Goal: Task Accomplishment & Management: Manage account settings

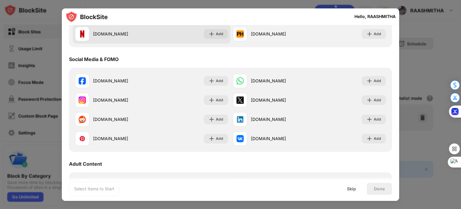
scroll to position [146, 0]
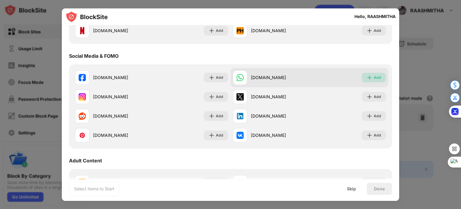
click at [375, 75] on div "Add" at bounding box center [378, 77] width 8 height 6
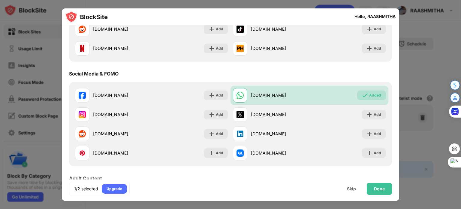
scroll to position [0, 0]
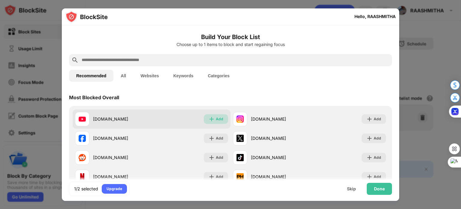
click at [212, 120] on img at bounding box center [212, 119] width 6 height 6
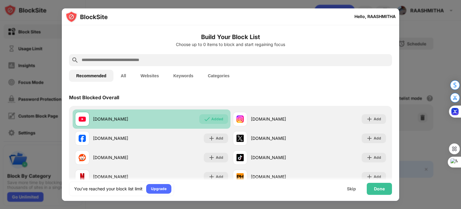
click at [217, 121] on div "Added" at bounding box center [217, 119] width 12 height 6
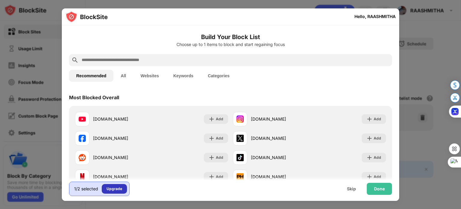
click at [116, 187] on div "Upgrade" at bounding box center [115, 188] width 16 height 6
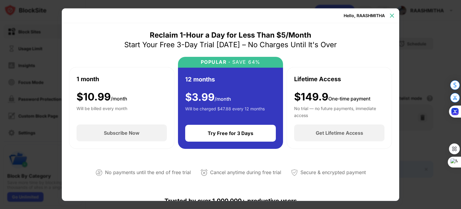
click at [392, 15] on img at bounding box center [392, 16] width 6 height 6
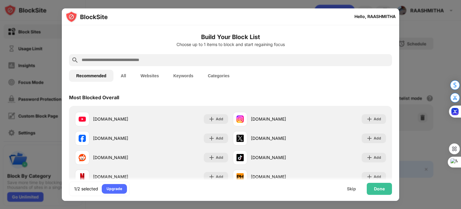
click at [121, 76] on button "All" at bounding box center [123, 76] width 20 height 12
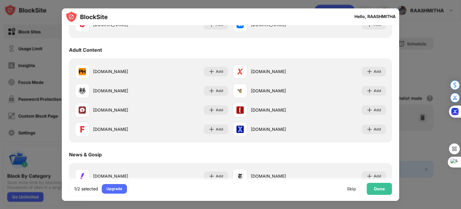
scroll to position [360, 0]
click at [383, 189] on div "Done" at bounding box center [379, 188] width 11 height 5
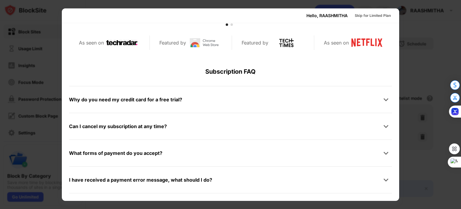
scroll to position [293, 0]
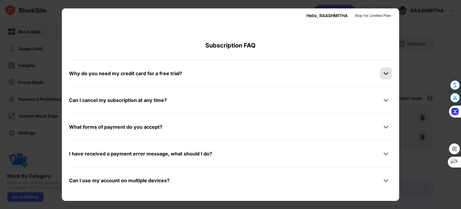
click at [380, 69] on div at bounding box center [386, 73] width 12 height 12
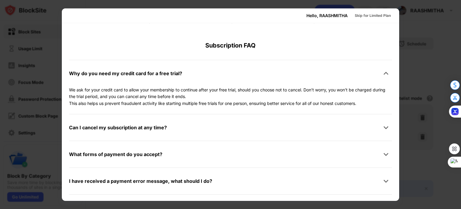
click at [404, 74] on div at bounding box center [230, 104] width 461 height 209
click at [412, 74] on div at bounding box center [230, 104] width 461 height 209
click at [375, 14] on div "Skip for Limited Plan" at bounding box center [373, 16] width 36 height 6
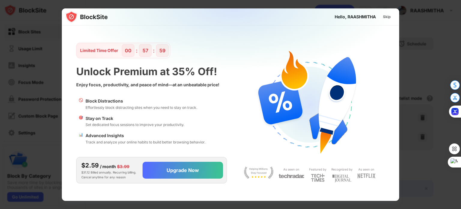
scroll to position [0, 0]
click at [385, 14] on div "Skip" at bounding box center [387, 17] width 8 height 6
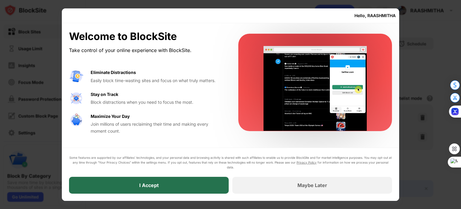
click at [190, 181] on div "I Accept" at bounding box center [149, 184] width 160 height 17
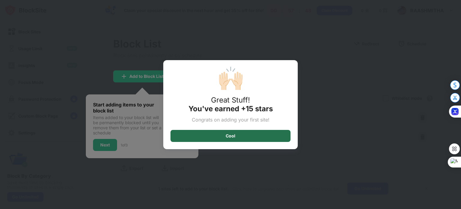
click at [220, 138] on div "Cool" at bounding box center [230, 136] width 120 height 12
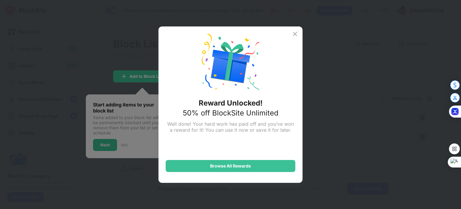
click at [294, 39] on div "Reward Unlocked! 50% off BlockSite Unlimited Well done! Your hard work has paid…" at bounding box center [230, 104] width 144 height 156
click at [294, 33] on img at bounding box center [294, 33] width 7 height 7
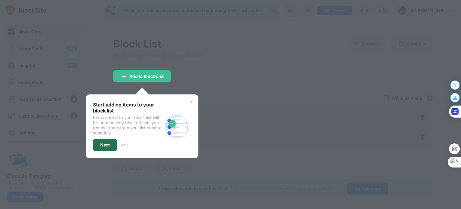
click at [103, 142] on div "Next" at bounding box center [105, 144] width 10 height 5
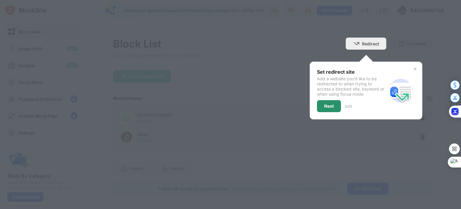
click at [326, 107] on div "Next" at bounding box center [329, 106] width 10 height 5
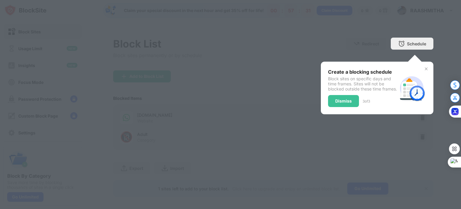
click at [322, 98] on div "Create a blocking schedule Block sites on specific days and time frames. Sites …" at bounding box center [377, 88] width 113 height 53
click at [346, 103] on div "Dismiss" at bounding box center [343, 100] width 17 height 5
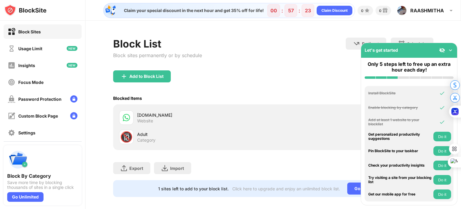
click at [436, 167] on button "Do it" at bounding box center [442, 165] width 18 height 10
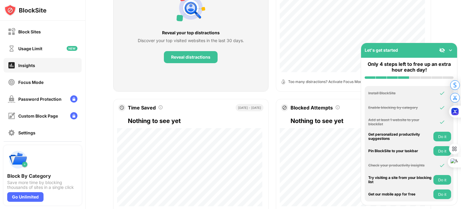
scroll to position [301, 0]
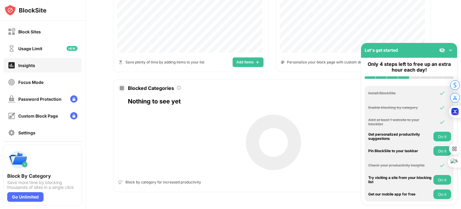
click at [447, 49] on div at bounding box center [446, 50] width 14 height 6
click at [434, 179] on button "Do it" at bounding box center [442, 180] width 18 height 10
click at [450, 50] on img at bounding box center [451, 50] width 6 height 6
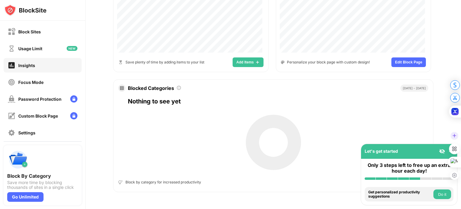
click at [449, 152] on div at bounding box center [454, 155] width 11 height 50
click at [443, 196] on button "Do it" at bounding box center [442, 194] width 18 height 10
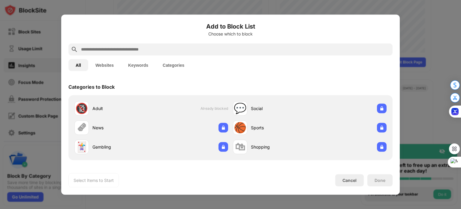
scroll to position [209, 0]
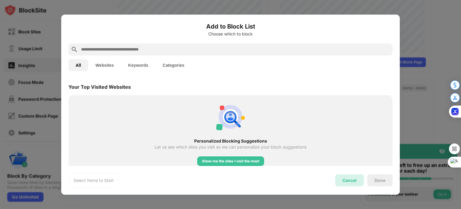
click at [356, 177] on div "Cancel" at bounding box center [349, 179] width 14 height 5
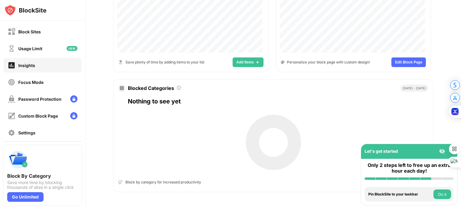
click at [445, 192] on button "Do it" at bounding box center [442, 194] width 18 height 10
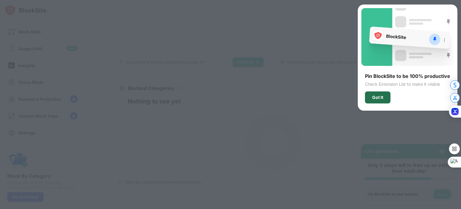
click at [381, 95] on div "Got It" at bounding box center [377, 97] width 11 height 5
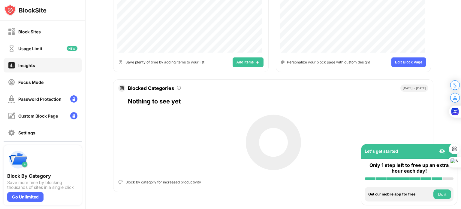
click at [442, 196] on button "Do it" at bounding box center [442, 194] width 18 height 10
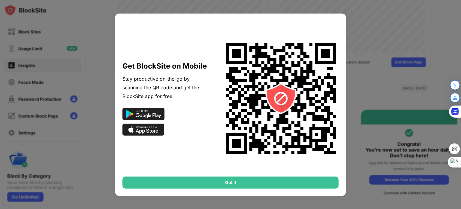
click at [300, 180] on div "Got It" at bounding box center [230, 182] width 216 height 12
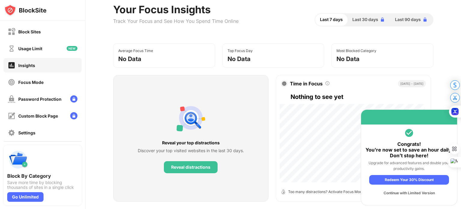
scroll to position [0, 0]
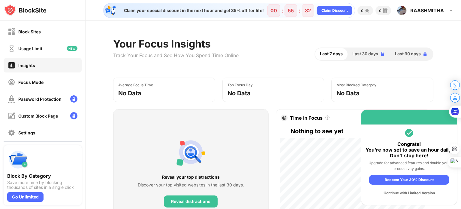
click at [180, 99] on div "Average Focus Time No Data" at bounding box center [164, 89] width 102 height 24
click at [148, 88] on div "Average Focus Time No Data" at bounding box center [164, 89] width 102 height 24
drag, startPoint x: 148, startPoint y: 88, endPoint x: 137, endPoint y: 103, distance: 19.3
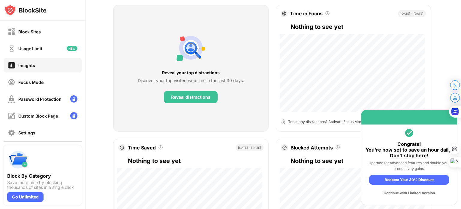
scroll to position [44, 0]
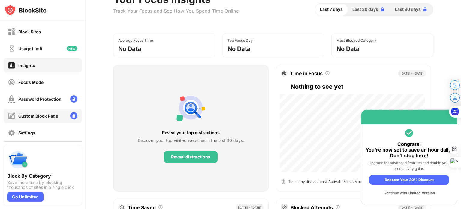
click at [70, 115] on img at bounding box center [73, 115] width 7 height 7
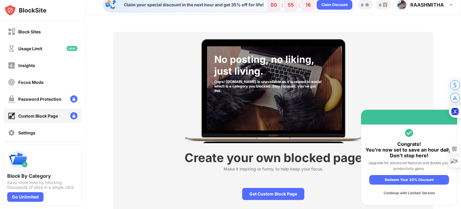
scroll to position [2, 0]
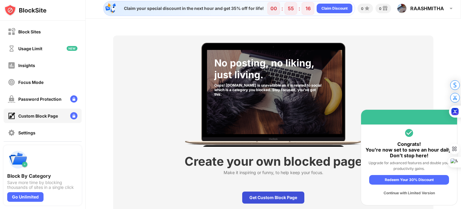
click at [268, 195] on div "Get Custom Block Page" at bounding box center [273, 197] width 62 height 12
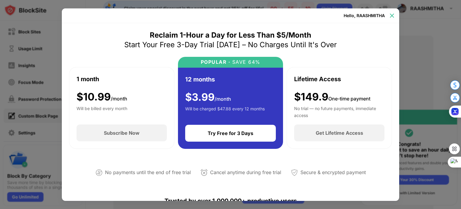
click at [393, 18] on img at bounding box center [392, 16] width 6 height 6
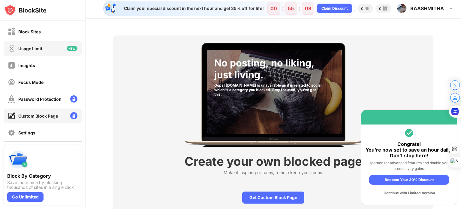
click at [55, 47] on div "Usage Limit" at bounding box center [43, 48] width 78 height 14
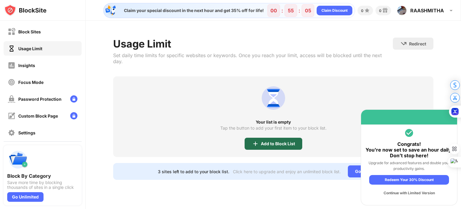
click at [263, 141] on div "Add to Block List" at bounding box center [278, 143] width 34 height 5
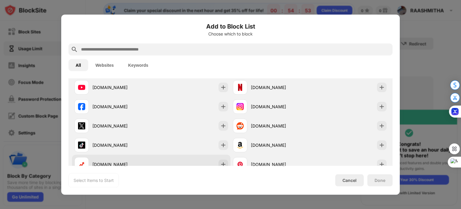
scroll to position [20, 0]
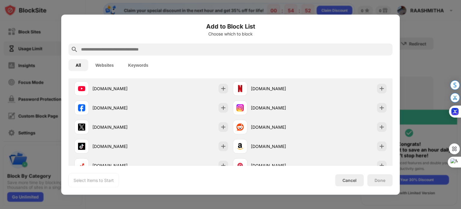
click at [164, 53] on div at bounding box center [230, 49] width 324 height 12
click at [162, 45] on div at bounding box center [230, 49] width 324 height 12
click at [162, 47] on input "text" at bounding box center [235, 49] width 310 height 7
type input "*"
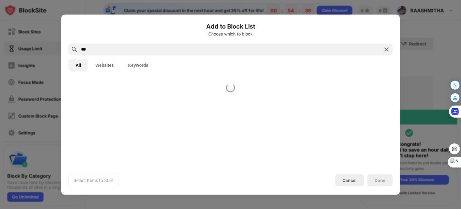
scroll to position [0, 0]
type input "*"
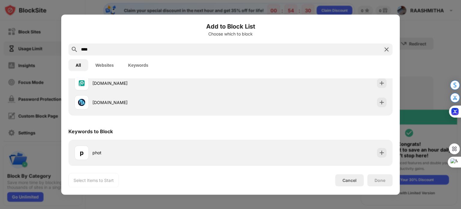
scroll to position [102, 0]
type input "****"
click at [348, 188] on div "Add to Block List Choose which to block **** All Websites Keywords Websites to …" at bounding box center [230, 104] width 339 height 180
click at [349, 184] on div "Cancel" at bounding box center [349, 180] width 29 height 12
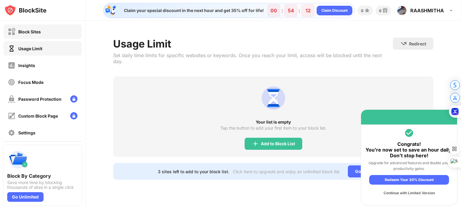
click at [44, 36] on div "Block Sites" at bounding box center [43, 31] width 78 height 14
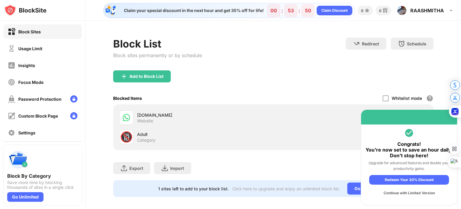
scroll to position [9, 0]
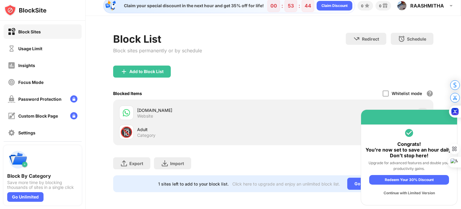
click at [416, 192] on div "Continue with Limited Version" at bounding box center [409, 193] width 80 height 10
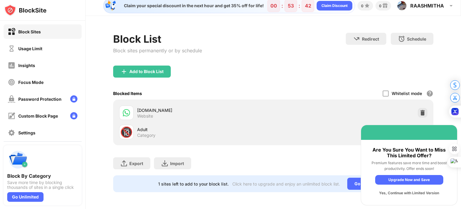
click at [416, 192] on div "Yes, Continue with Limited Version" at bounding box center [409, 193] width 68 height 10
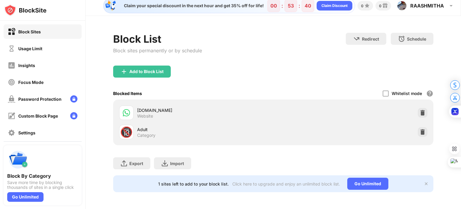
click at [424, 181] on img at bounding box center [426, 183] width 5 height 5
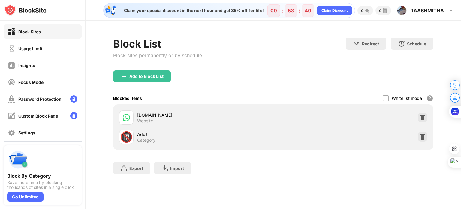
scroll to position [0, 0]
click at [384, 95] on div at bounding box center [386, 98] width 6 height 6
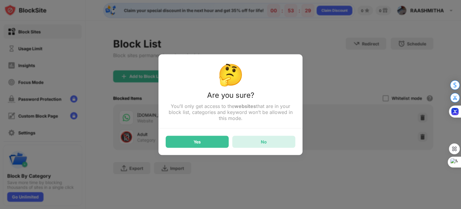
click at [270, 141] on div "No" at bounding box center [263, 141] width 63 height 12
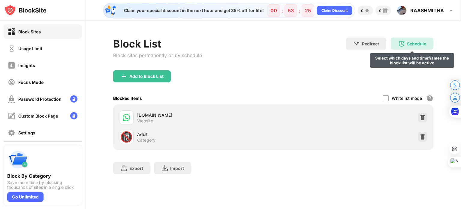
click at [417, 43] on div "Schedule" at bounding box center [416, 43] width 19 height 5
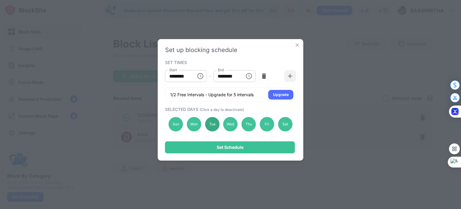
click at [211, 124] on div "Tue" at bounding box center [212, 124] width 14 height 14
click at [246, 123] on div "Thu" at bounding box center [249, 124] width 14 height 14
click at [263, 75] on img at bounding box center [264, 76] width 6 height 6
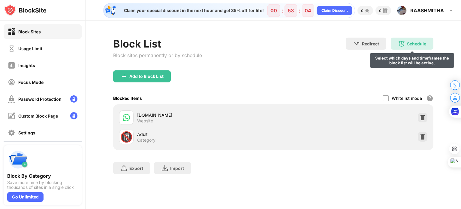
click at [404, 40] on img at bounding box center [401, 43] width 7 height 7
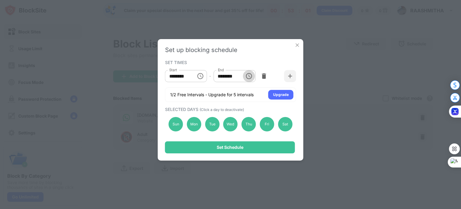
click at [247, 77] on icon "Choose time, selected time is 1:00 PM" at bounding box center [248, 75] width 7 height 7
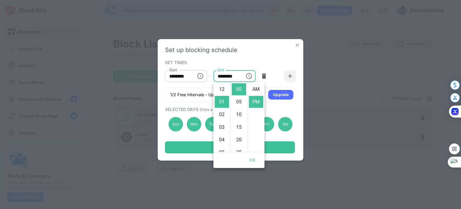
scroll to position [13, 0]
click at [222, 101] on li "02" at bounding box center [222, 102] width 14 height 12
type input "********"
click at [279, 65] on div "SET TIMES Start ******** Start - End ******** End 1/2 Free Intervals - Upgrade …" at bounding box center [230, 80] width 131 height 44
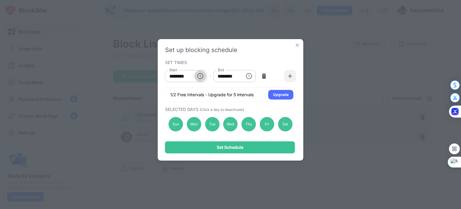
click at [205, 77] on button "Choose time, selected time is 10:00 AM" at bounding box center [200, 76] width 12 height 12
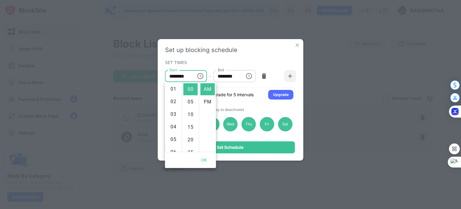
scroll to position [12, 0]
click at [173, 105] on li "02" at bounding box center [173, 102] width 14 height 12
click at [207, 99] on li "PM" at bounding box center [207, 102] width 14 height 12
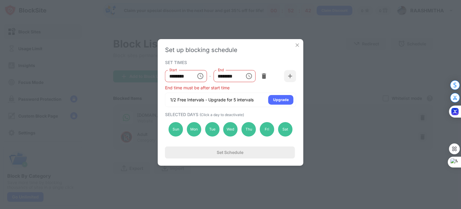
type input "********"
click at [242, 77] on div "******** End" at bounding box center [234, 76] width 42 height 12
click at [248, 76] on icon "Choose time, selected time is 2:00 PM" at bounding box center [248, 75] width 7 height 7
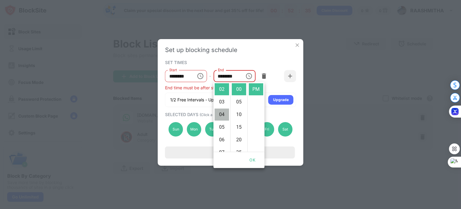
click at [220, 112] on li "04" at bounding box center [222, 114] width 14 height 12
type input "********"
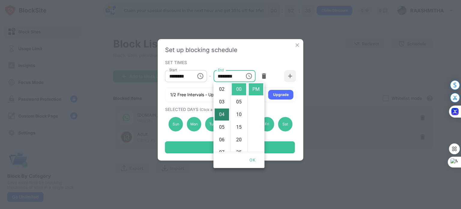
scroll to position [50, 0]
click at [271, 67] on div "Start ******** Start - End ******** End" at bounding box center [230, 76] width 131 height 18
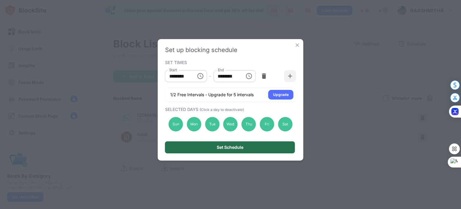
click at [241, 145] on div "Set Schedule" at bounding box center [230, 147] width 27 height 5
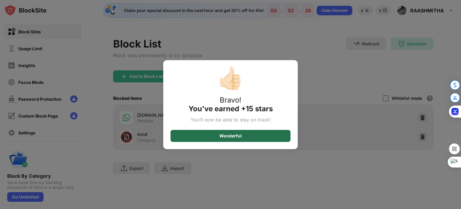
click at [239, 138] on div "Wonderful" at bounding box center [230, 136] width 120 height 12
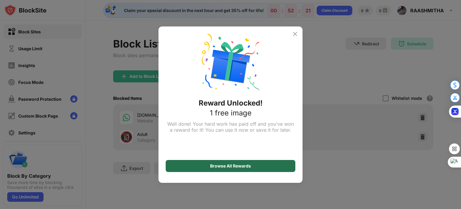
click at [242, 163] on div "Browse All Rewards" at bounding box center [230, 165] width 41 height 5
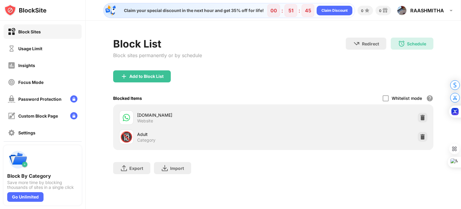
click at [219, 134] on div "Adult" at bounding box center [205, 134] width 136 height 6
click at [130, 138] on div "🔞" at bounding box center [126, 137] width 13 height 12
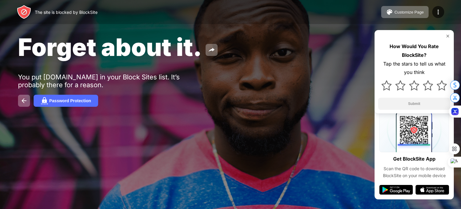
click at [445, 38] on div at bounding box center [414, 36] width 72 height 5
click at [448, 35] on img at bounding box center [447, 36] width 5 height 5
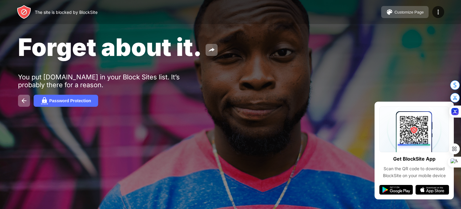
click at [410, 10] on div "Customize Page" at bounding box center [408, 12] width 29 height 5
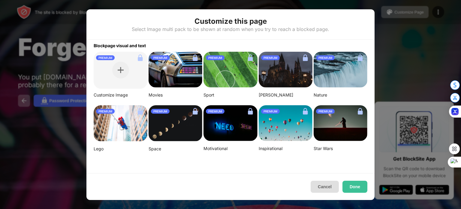
click at [317, 182] on button "Cancel" at bounding box center [325, 186] width 28 height 12
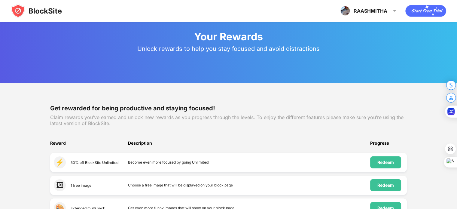
scroll to position [72, 0]
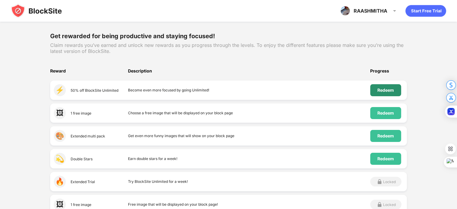
click at [388, 91] on div "Redeem" at bounding box center [385, 90] width 17 height 5
